Goal: Task Accomplishment & Management: Manage account settings

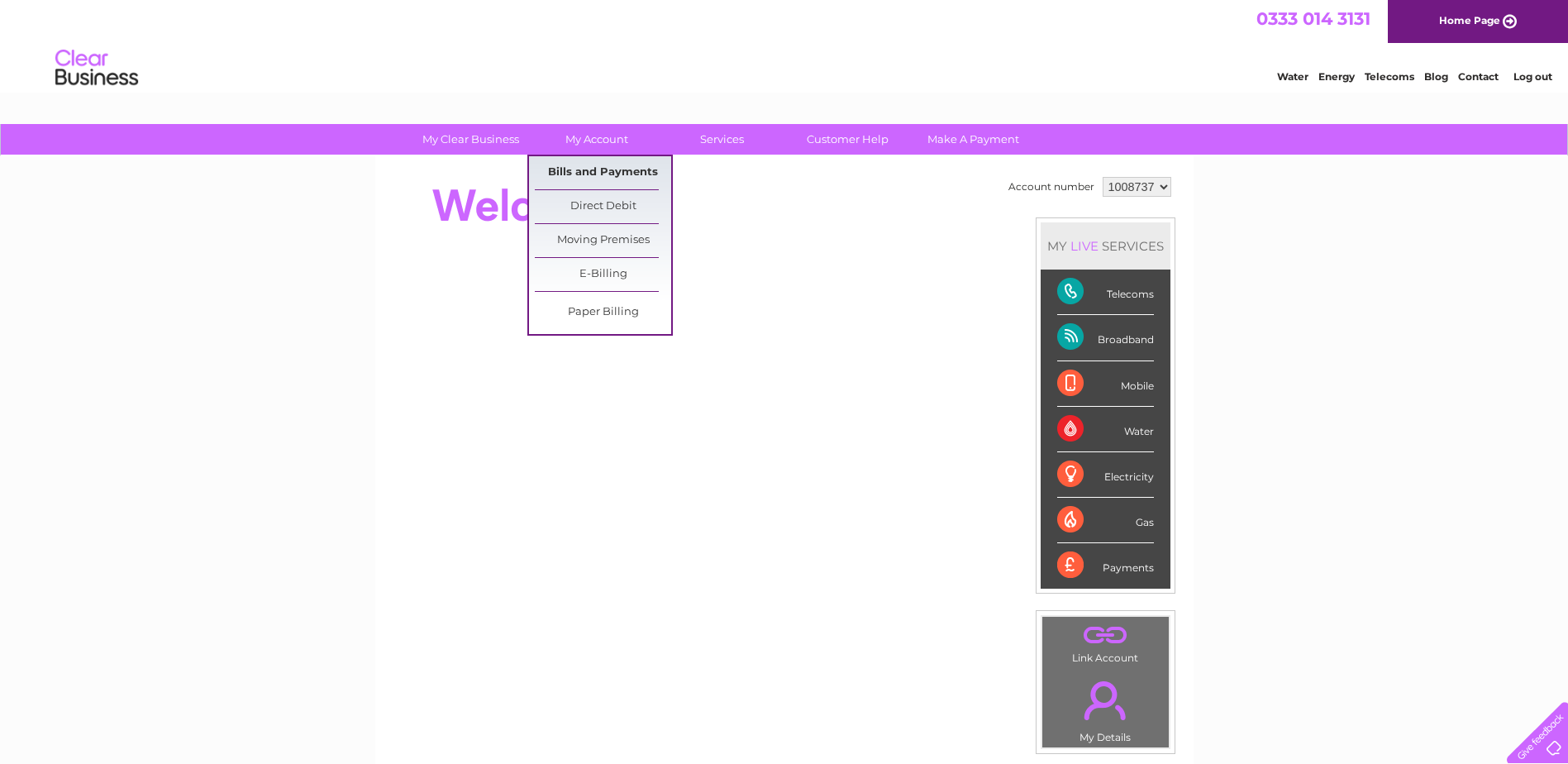
click at [611, 171] on link "Bills and Payments" at bounding box center [602, 172] width 137 height 33
click at [596, 170] on link "Bills and Payments" at bounding box center [602, 172] width 137 height 33
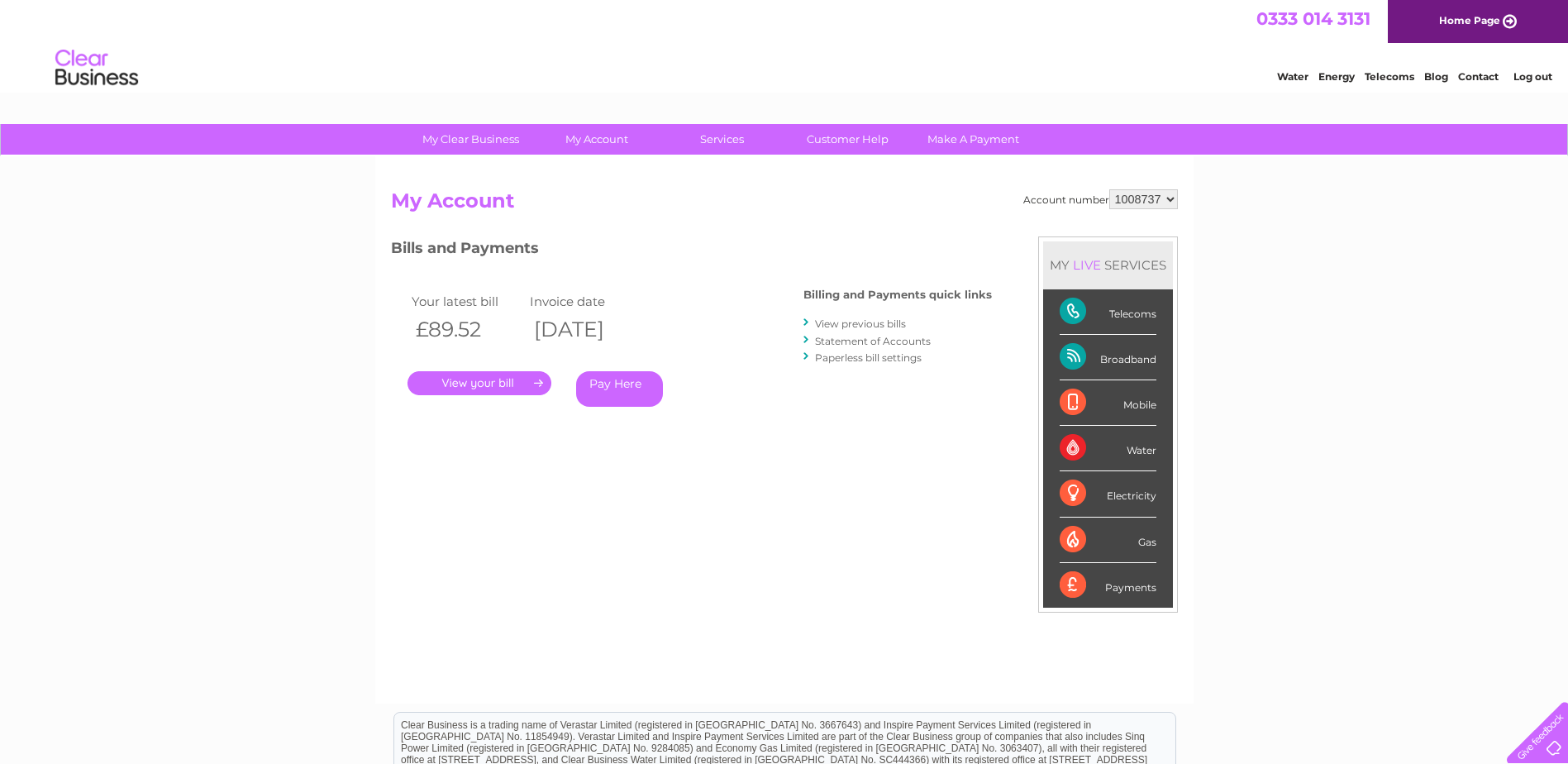
click at [501, 379] on link "." at bounding box center [479, 383] width 144 height 24
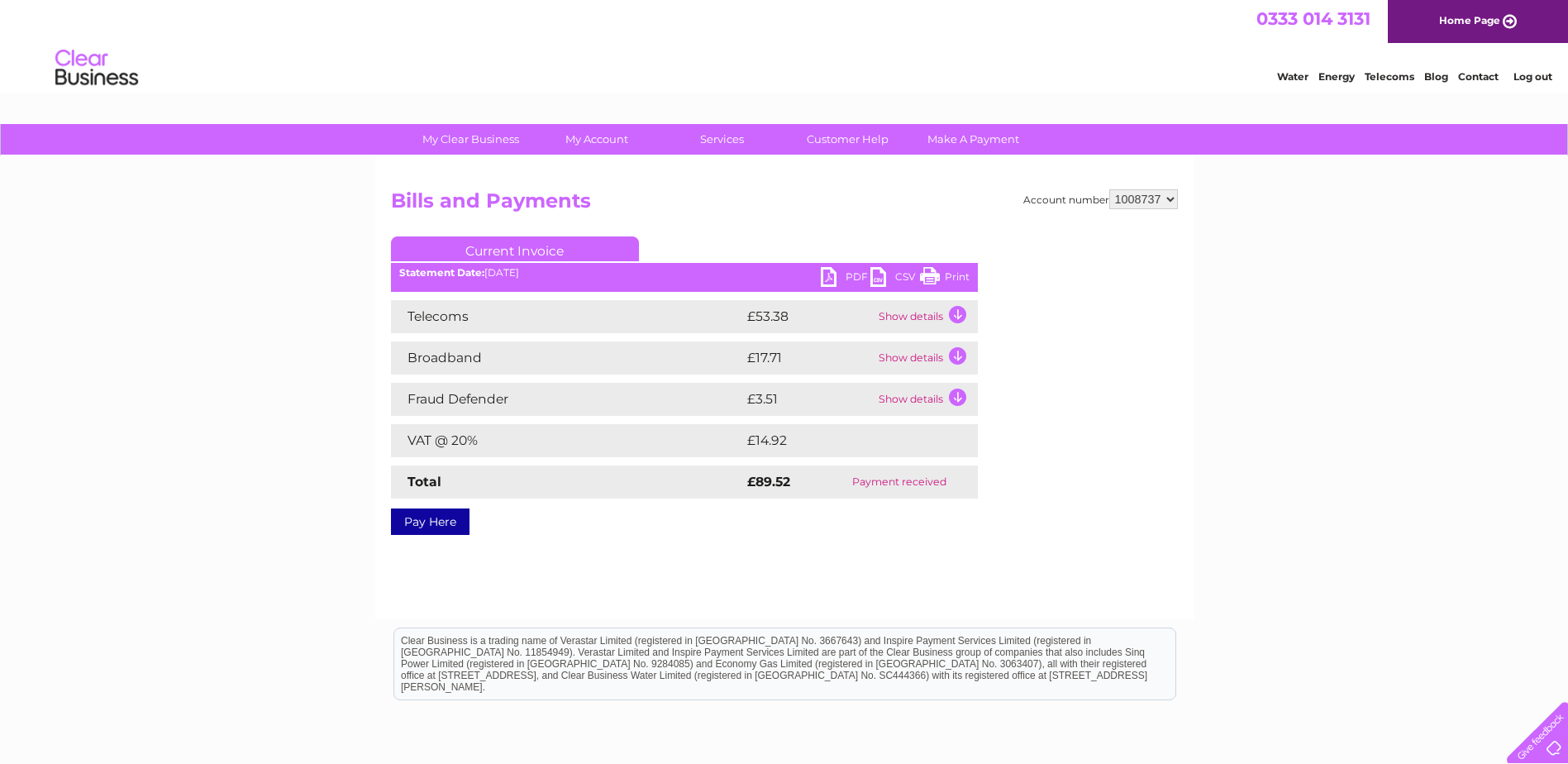
click at [959, 315] on td "Show details" at bounding box center [926, 316] width 103 height 33
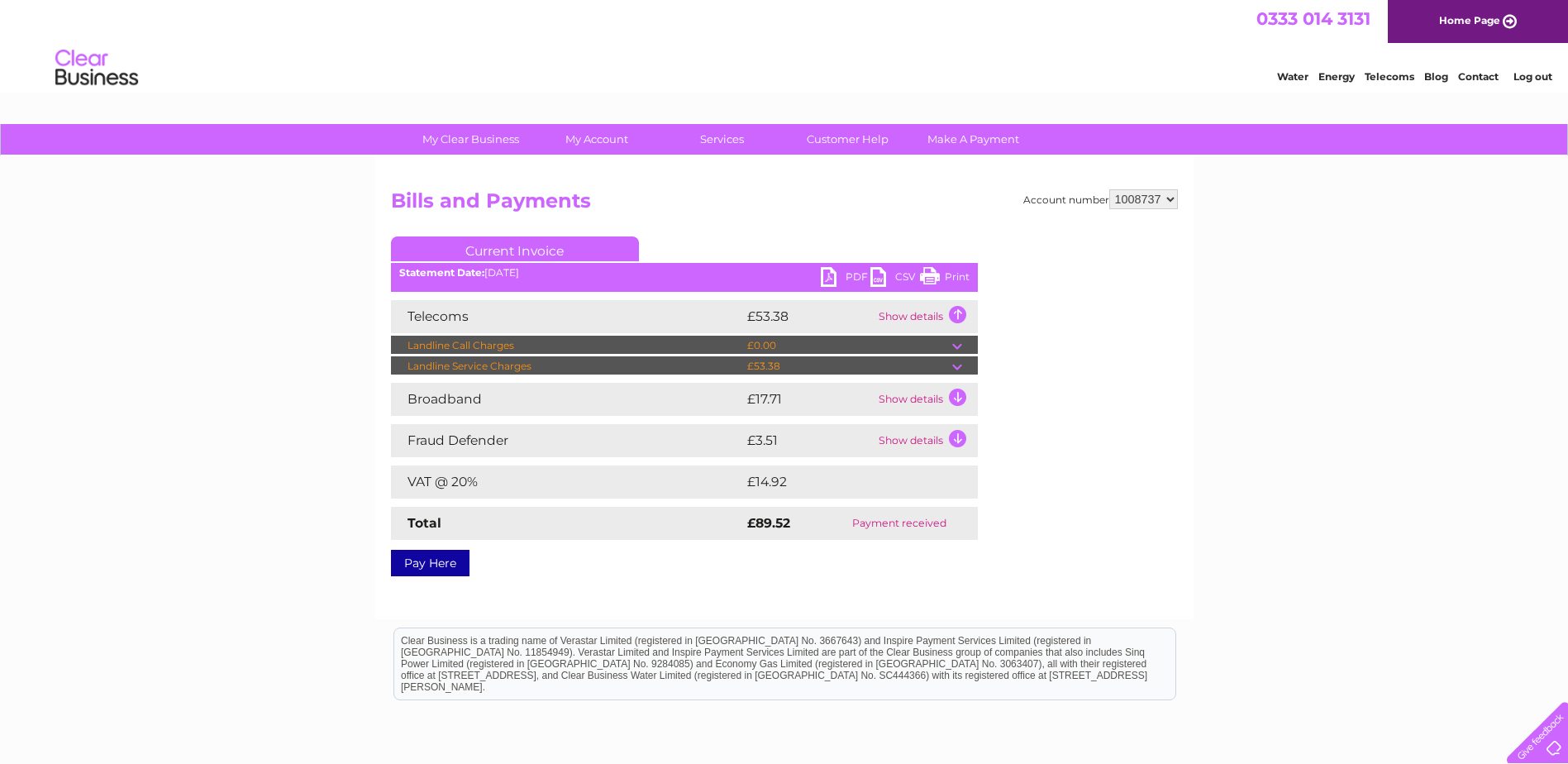
click at [957, 402] on td "Show details" at bounding box center [926, 399] width 103 height 33
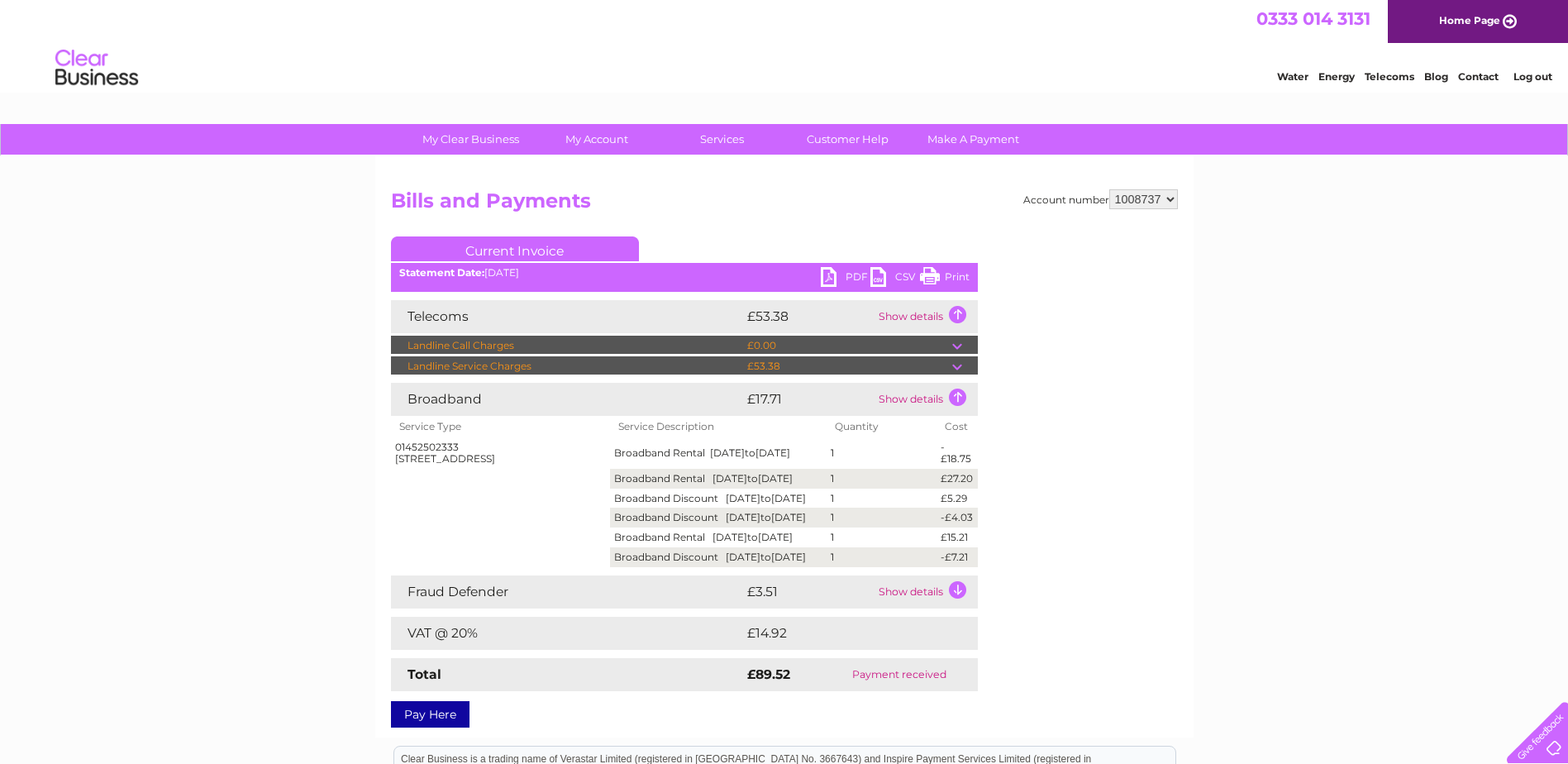
click at [964, 609] on td "Show details" at bounding box center [926, 591] width 103 height 33
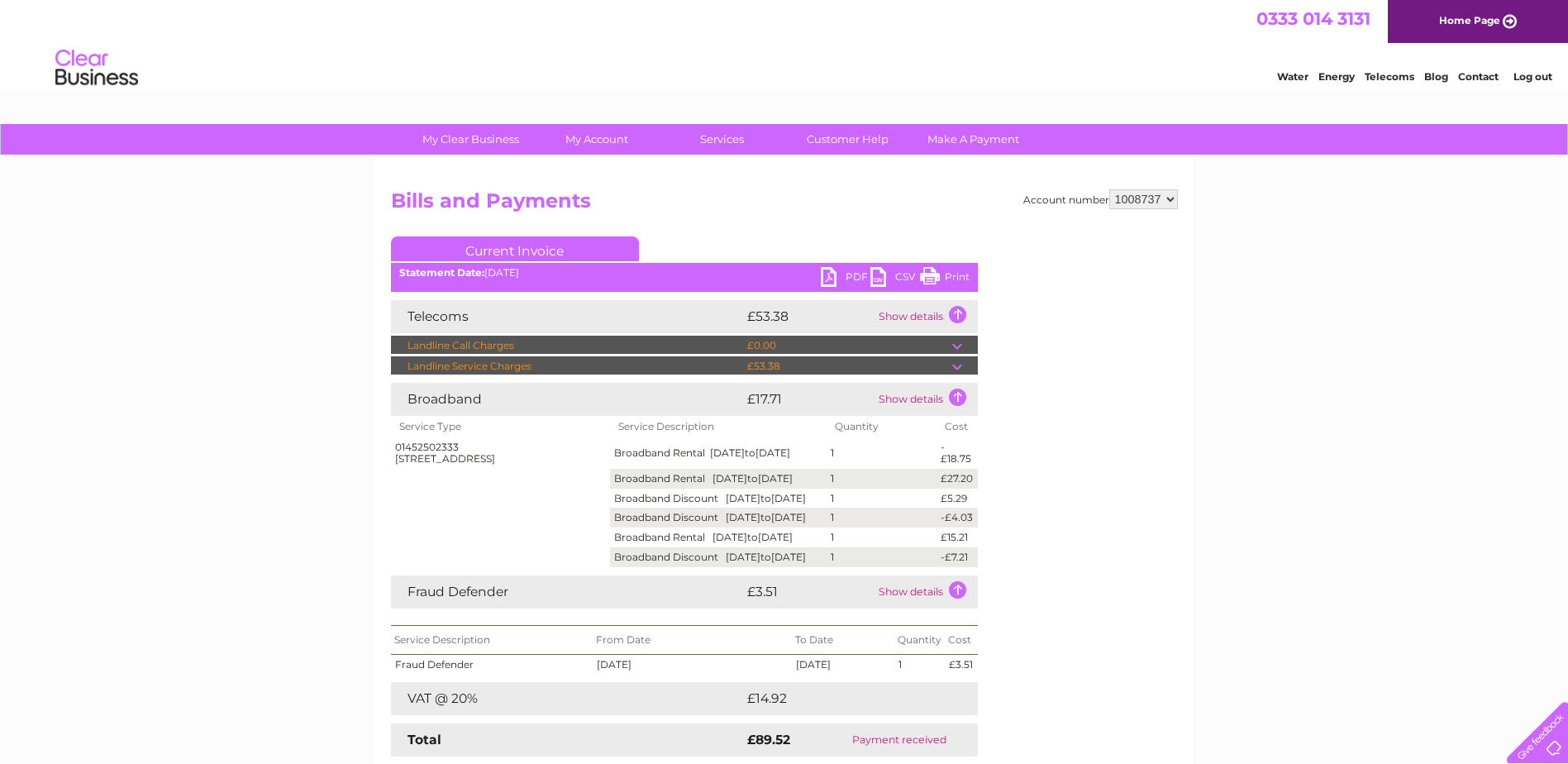
click at [823, 273] on link "PDF" at bounding box center [846, 279] width 49 height 24
click at [949, 269] on link "Print" at bounding box center [945, 279] width 49 height 24
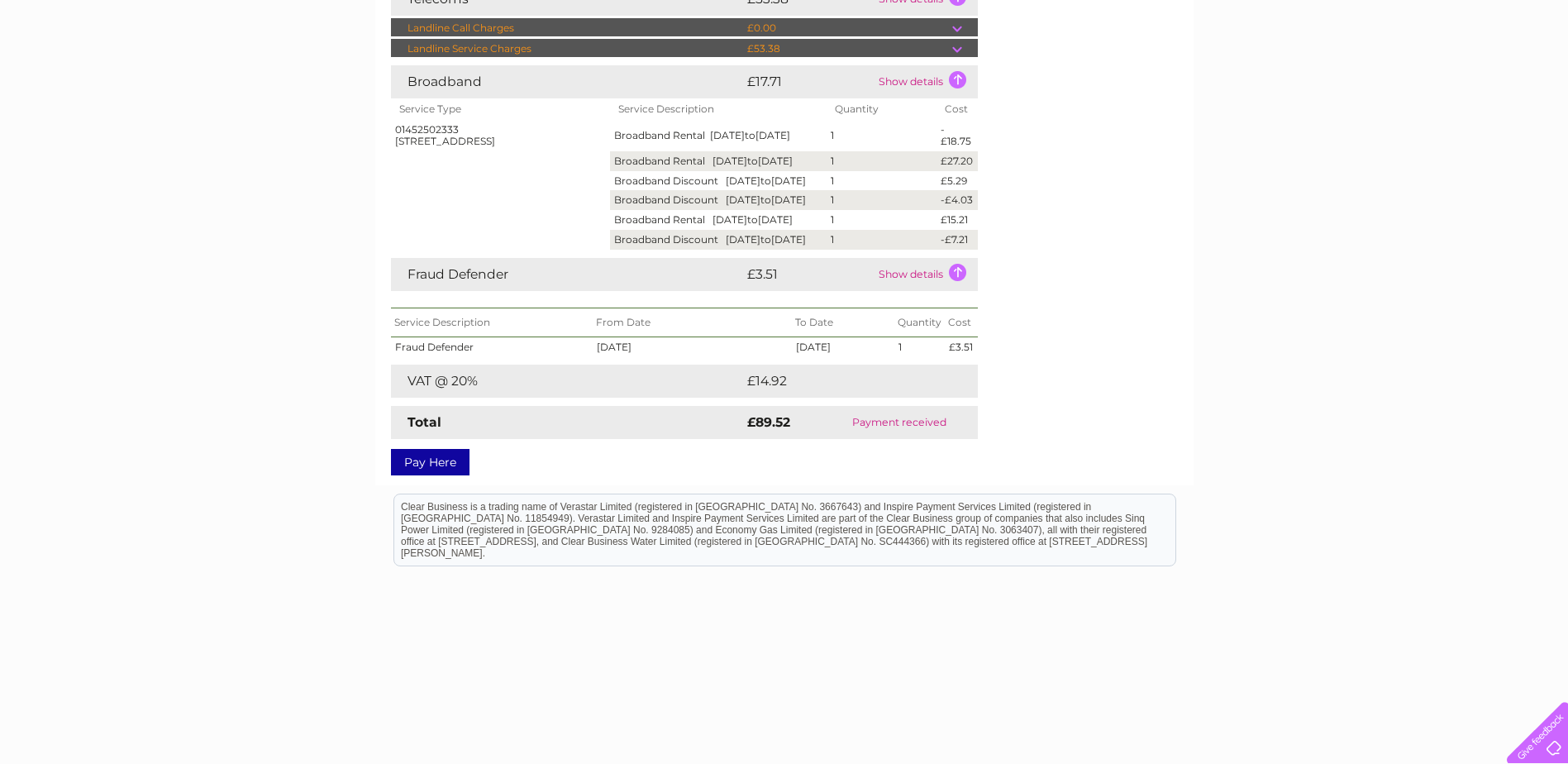
scroll to position [391, 0]
